Goal: Transaction & Acquisition: Download file/media

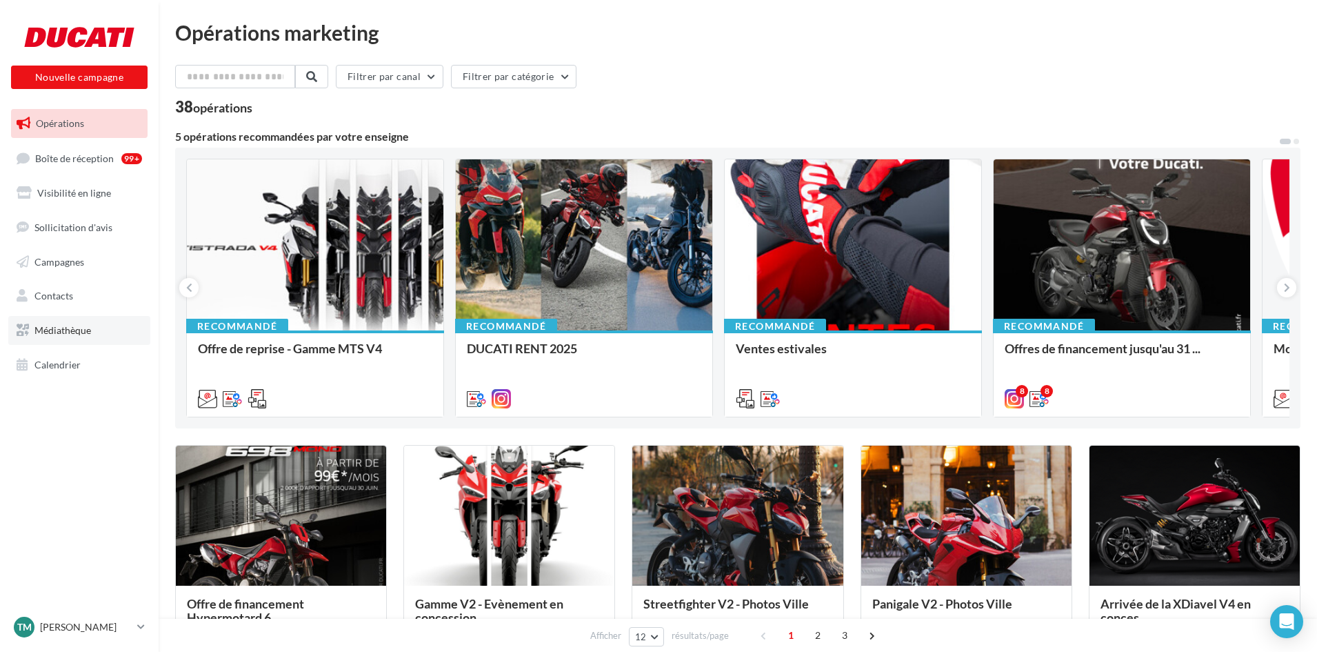
click at [69, 338] on link "Médiathèque" at bounding box center [79, 330] width 142 height 29
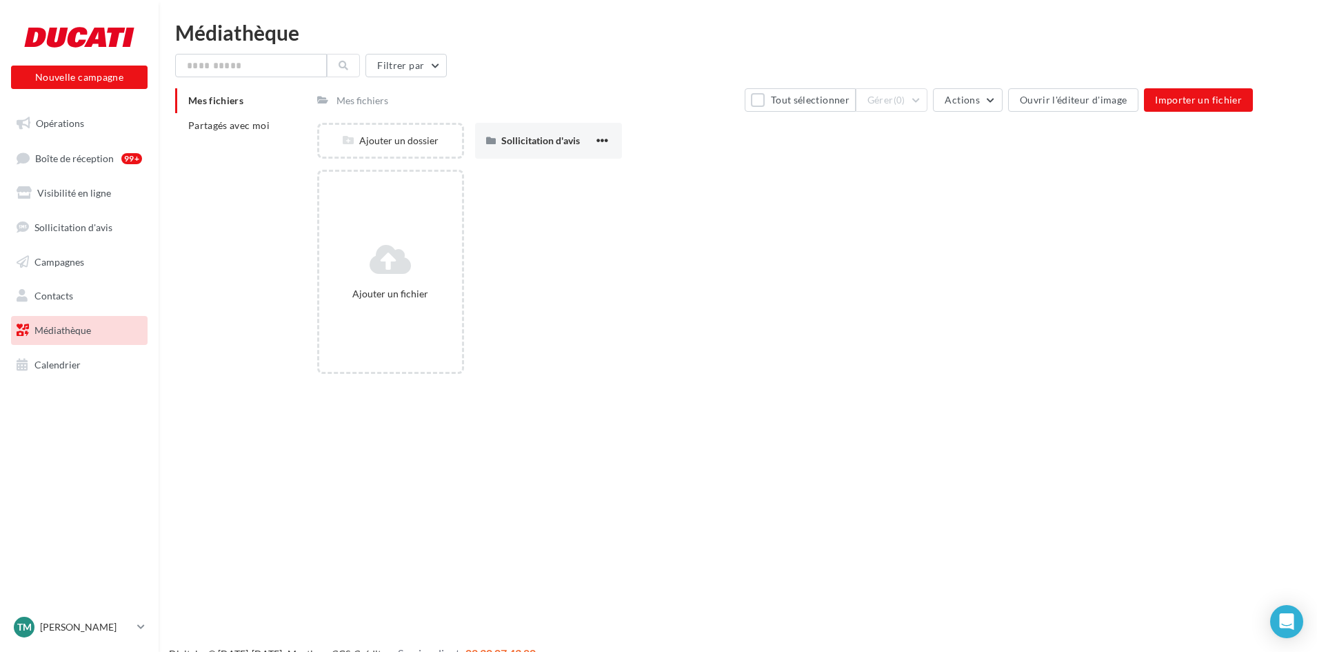
click at [200, 112] on li "Mes fichiers" at bounding box center [240, 100] width 131 height 25
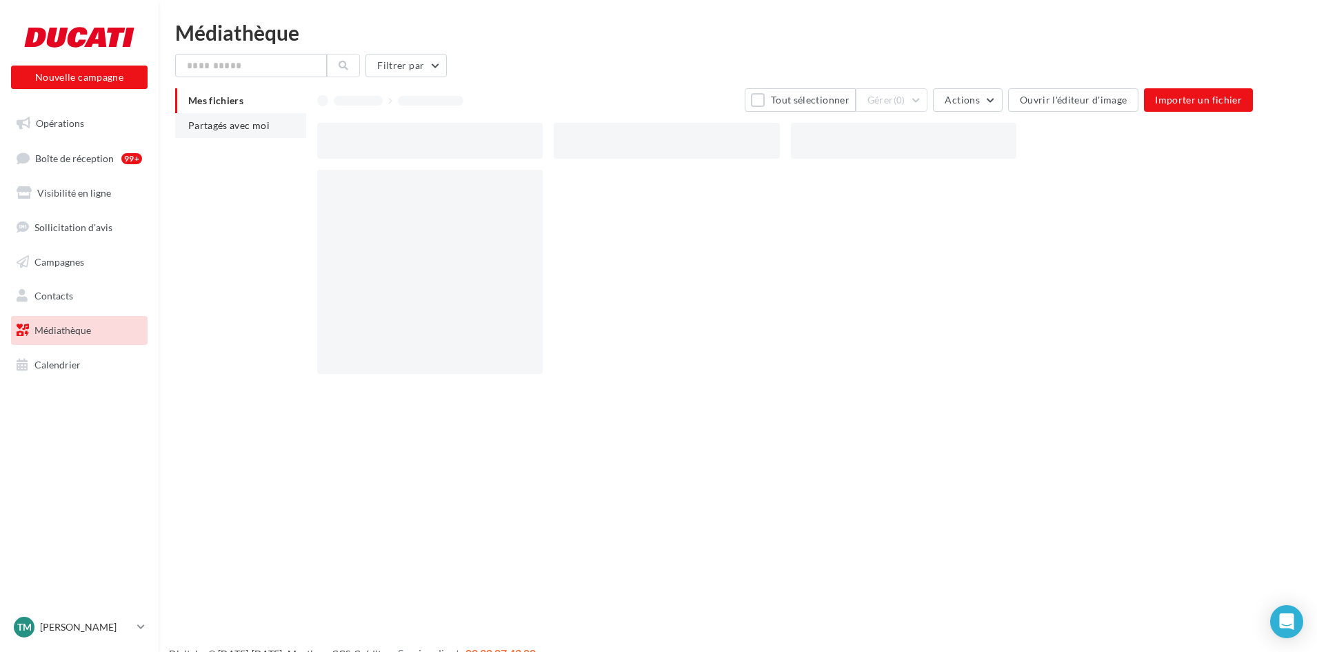
click at [202, 119] on span "Partagés avec moi" at bounding box center [228, 125] width 81 height 12
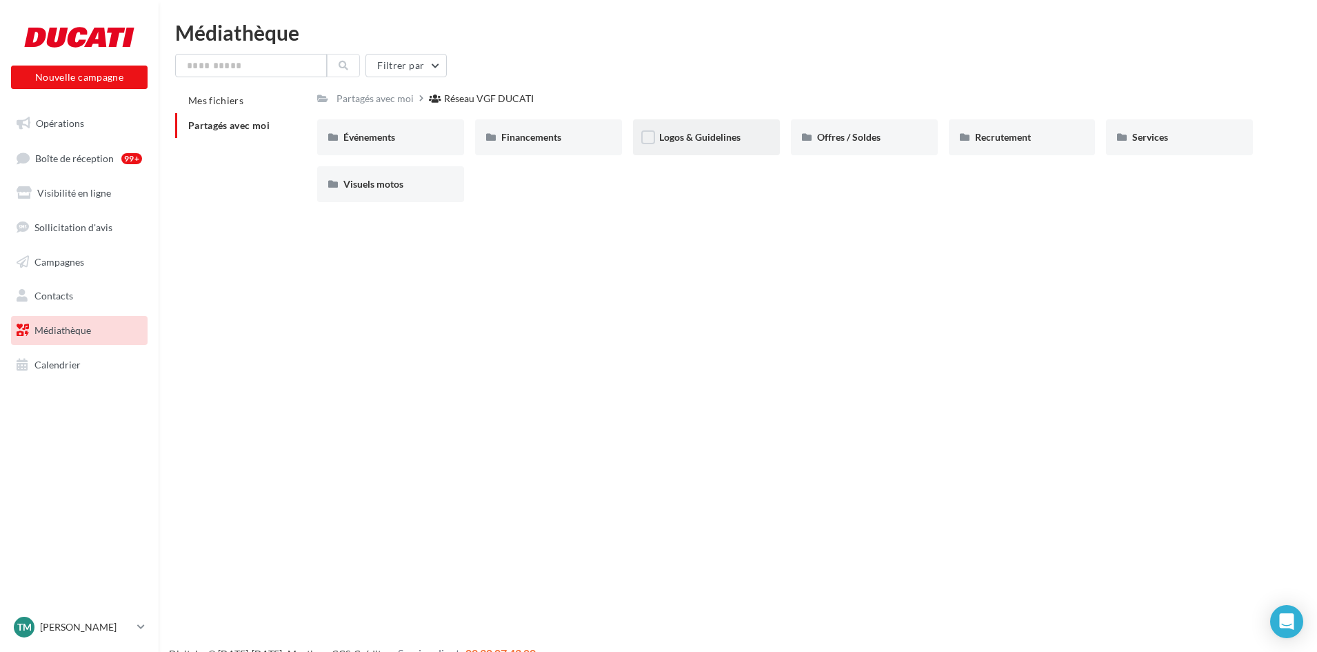
click at [710, 146] on div "Logos & Guidelines" at bounding box center [706, 137] width 147 height 36
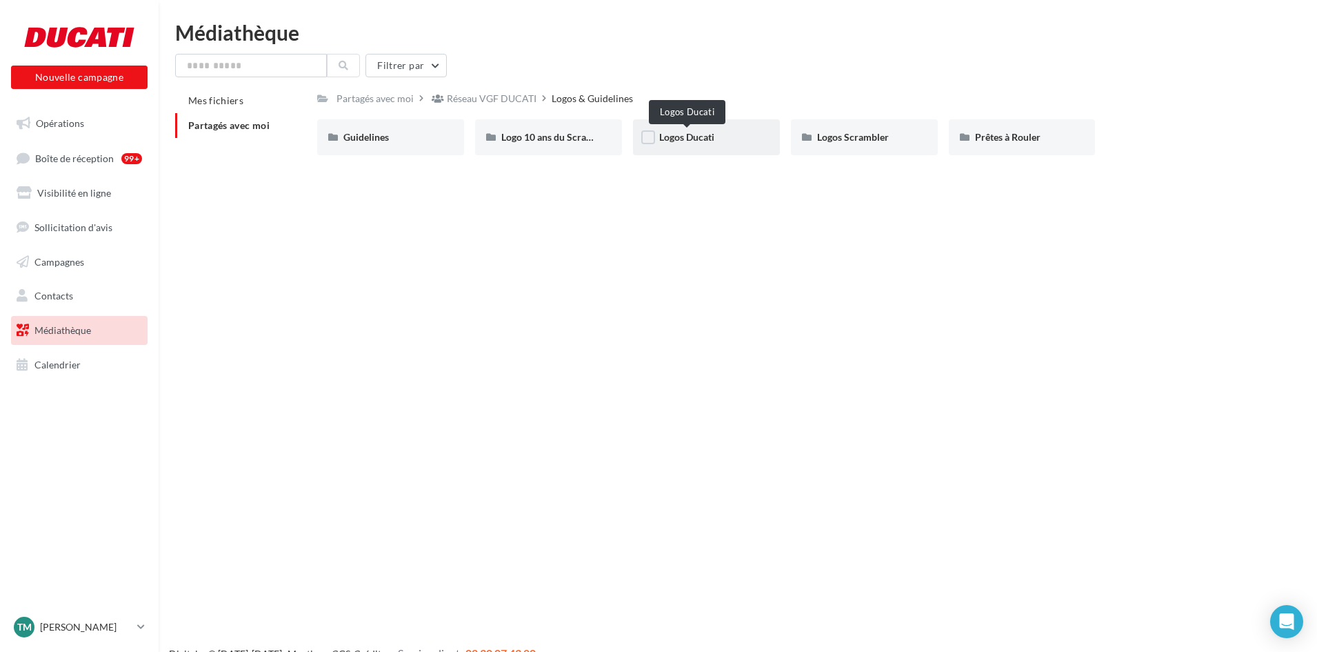
click at [682, 141] on span "Logos Ducati" at bounding box center [686, 137] width 55 height 12
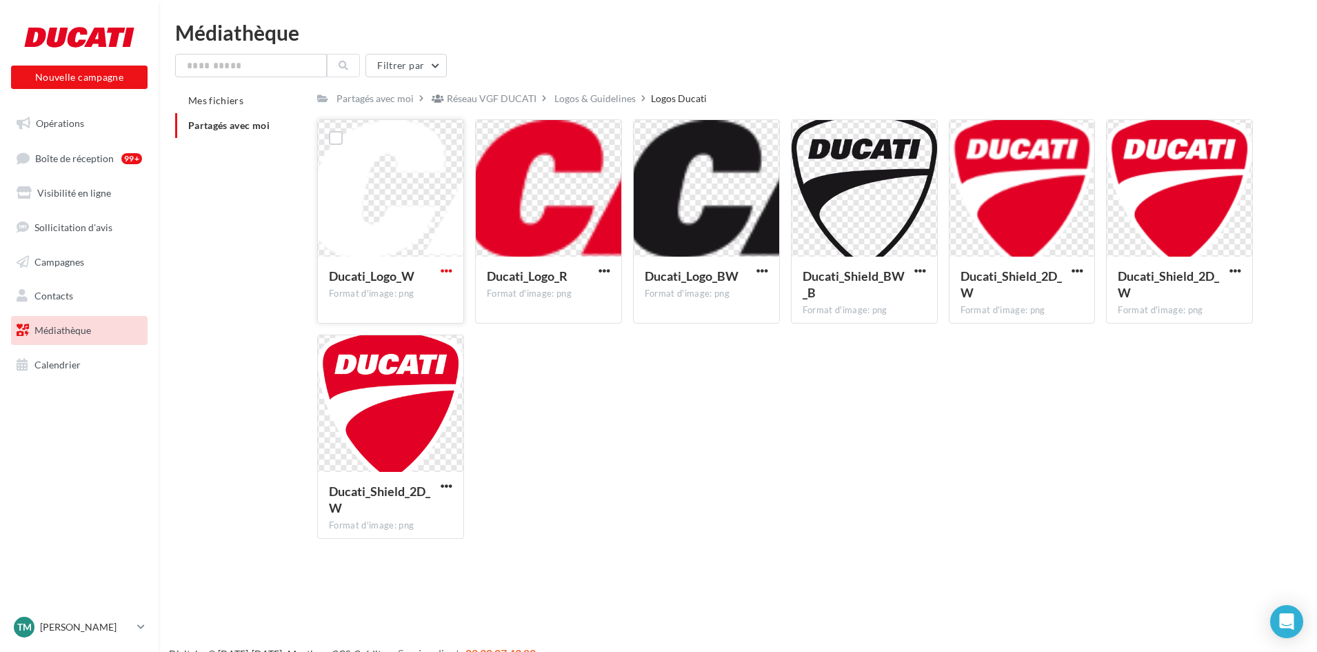
click at [445, 266] on span "button" at bounding box center [447, 271] width 12 height 12
click at [380, 306] on button "Télécharger" at bounding box center [386, 298] width 138 height 36
